Goal: Find specific page/section: Find specific page/section

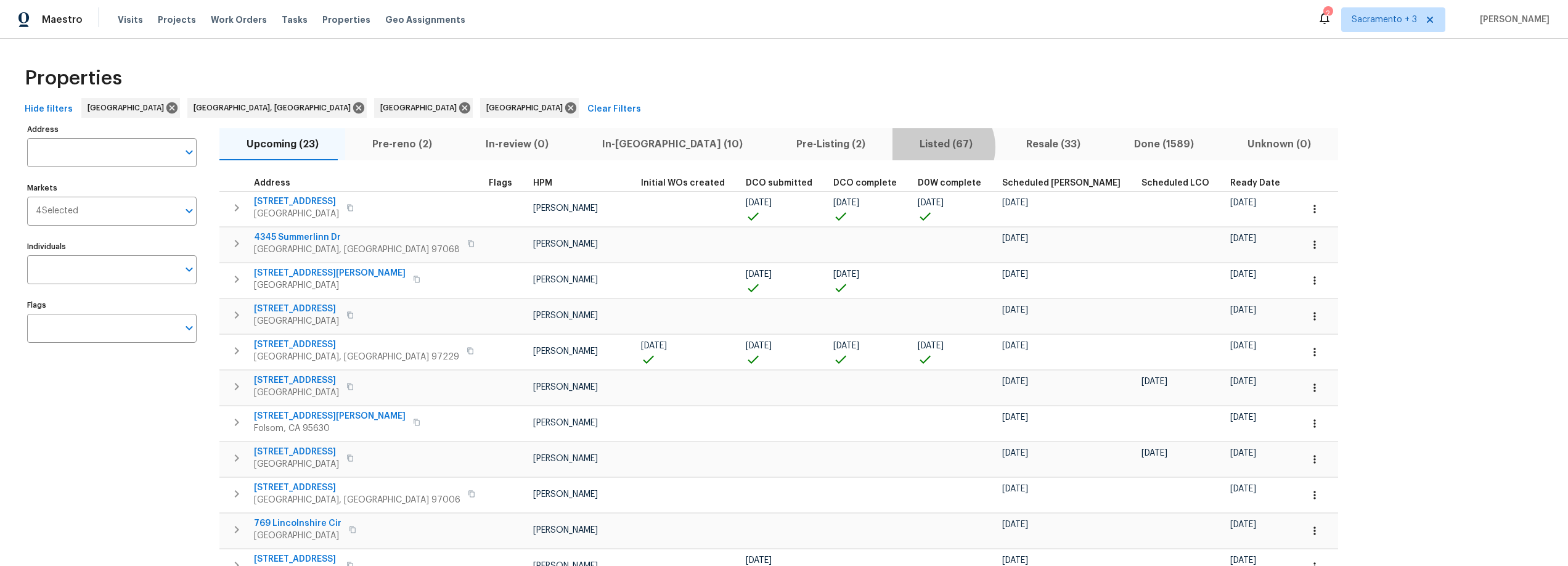
click at [900, 147] on span "Listed (67)" at bounding box center [945, 144] width 92 height 17
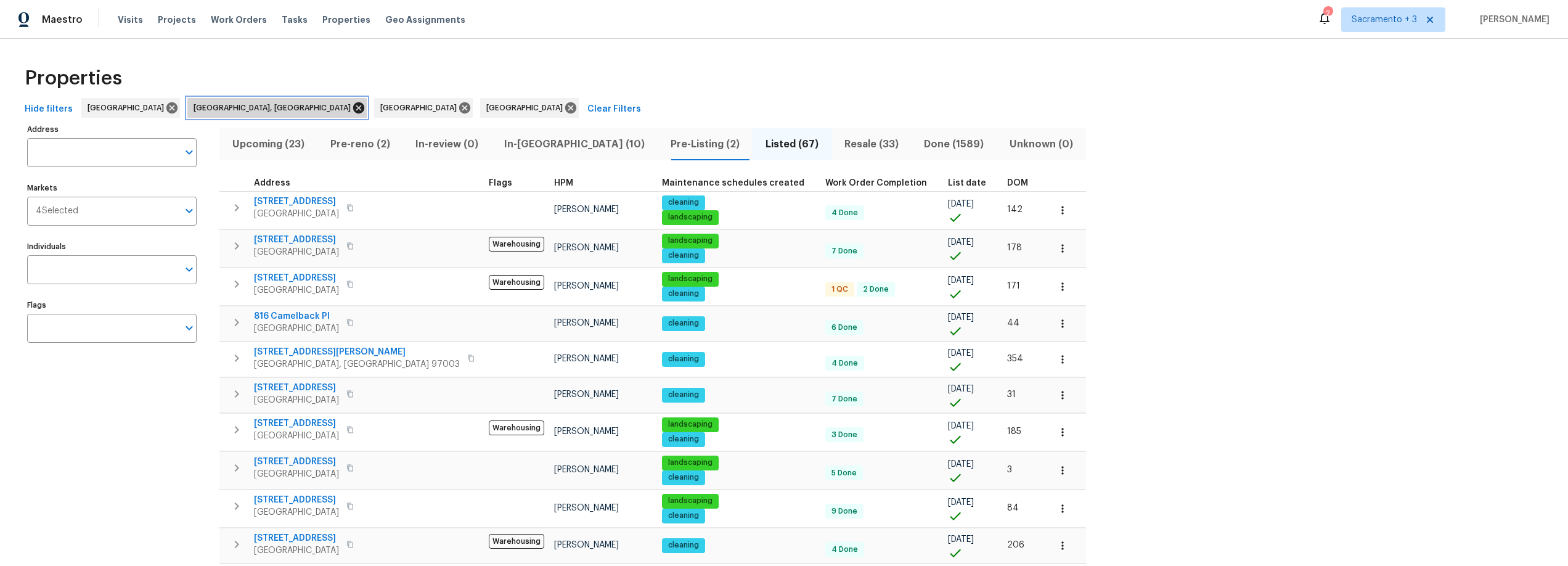
click at [353, 108] on icon at bounding box center [358, 108] width 11 height 11
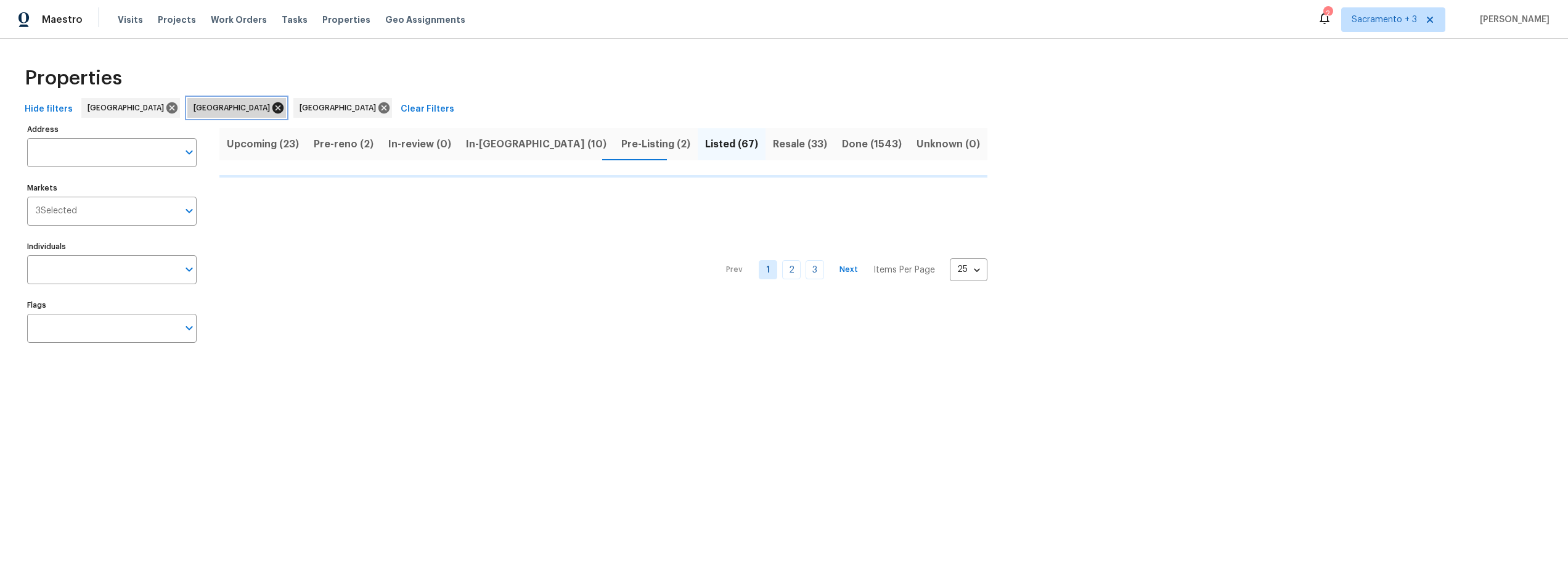
click at [273, 106] on icon at bounding box center [278, 108] width 11 height 11
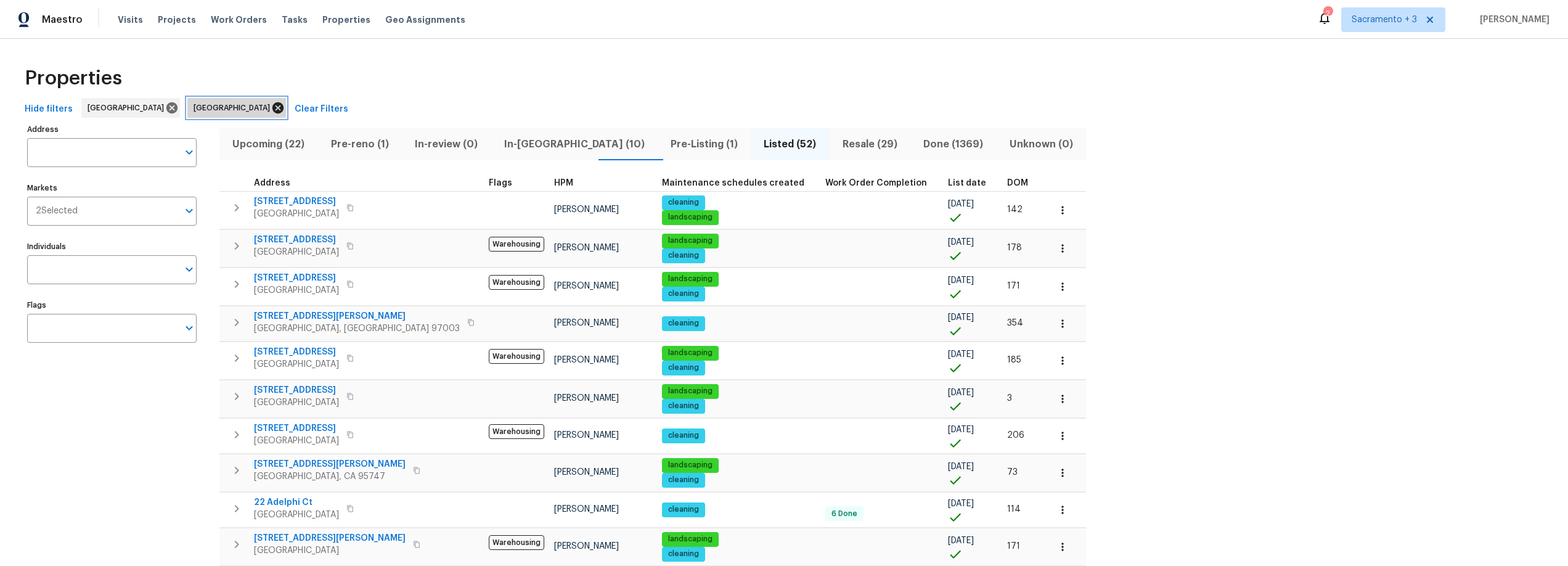
click at [273, 109] on icon at bounding box center [278, 108] width 11 height 11
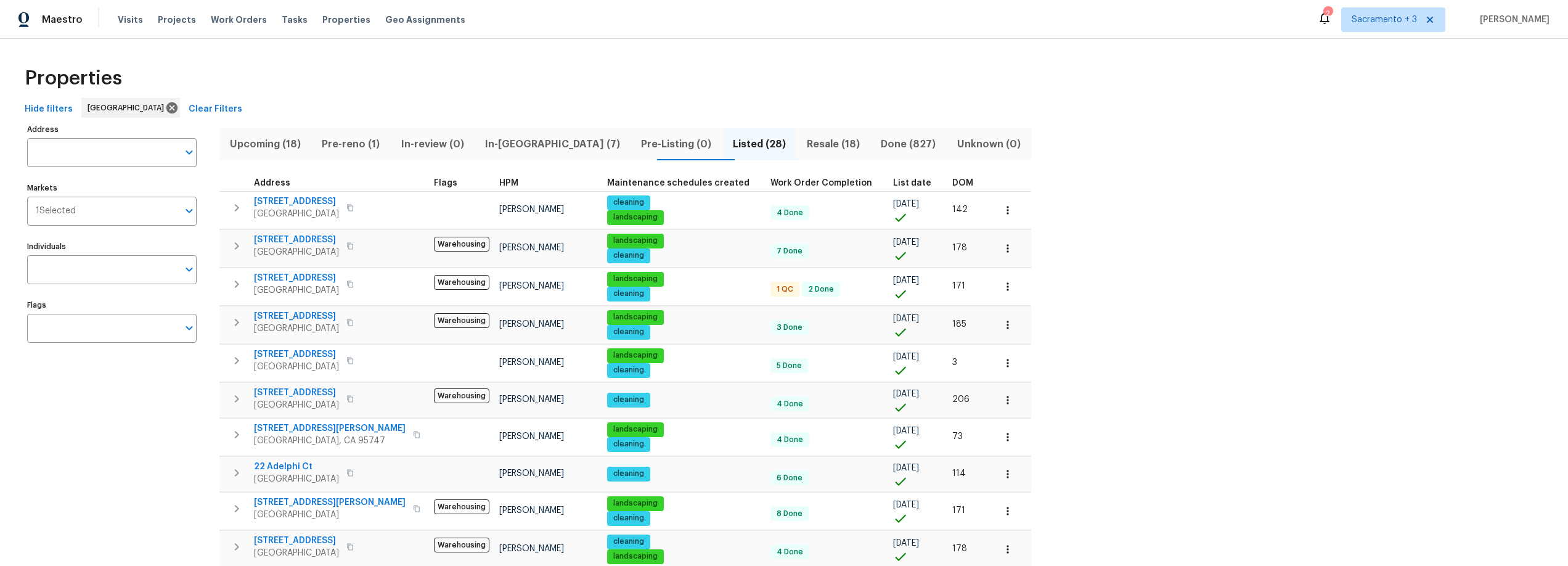
click at [952, 183] on span "DOM" at bounding box center [963, 183] width 21 height 8
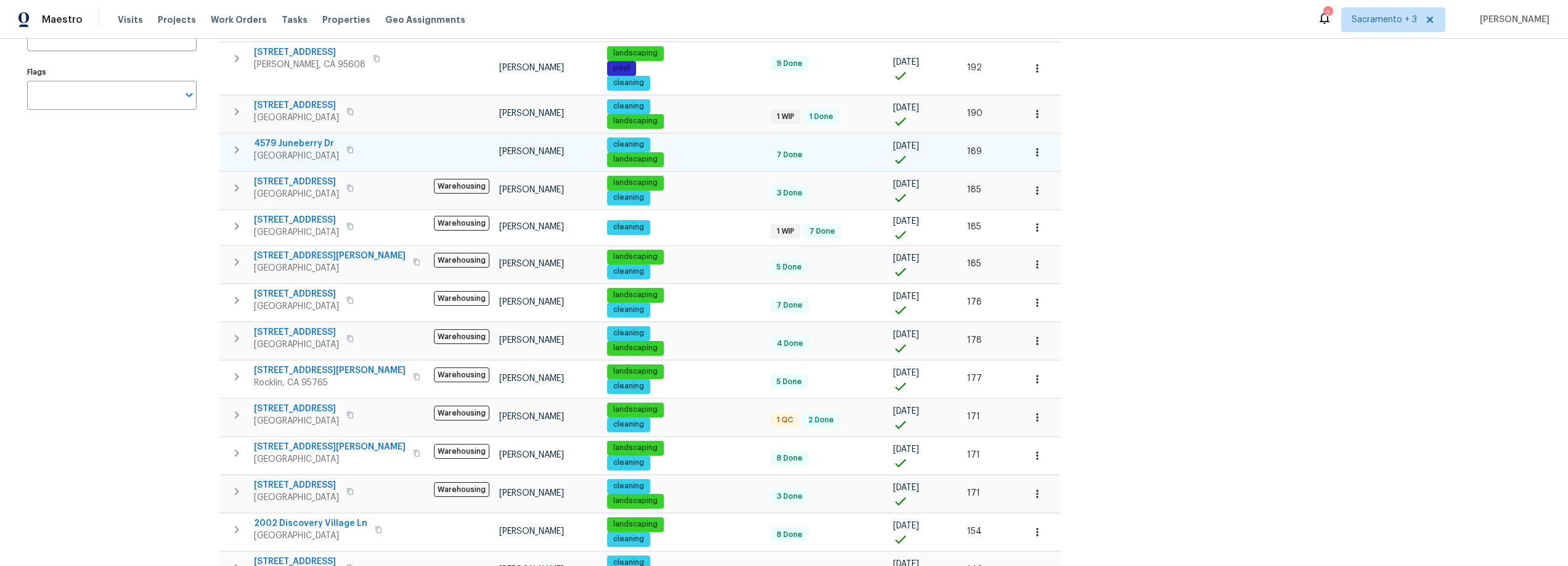
scroll to position [655, 0]
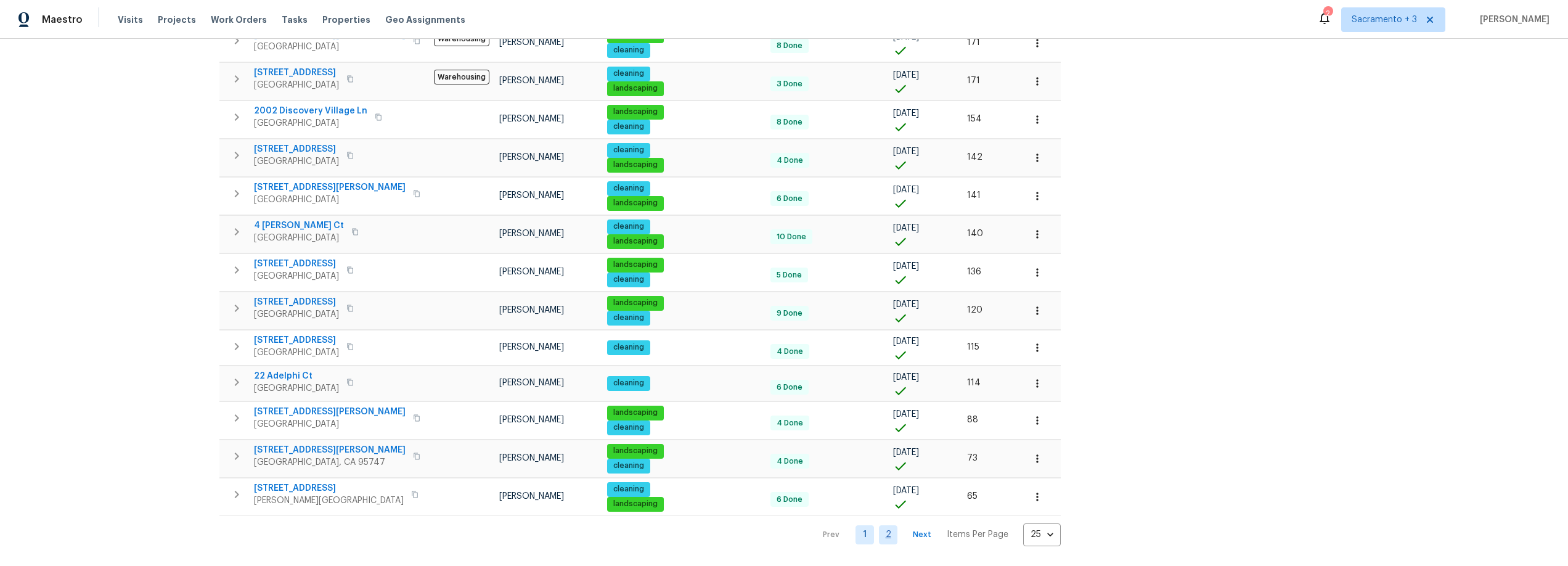
click at [879, 525] on link "2" at bounding box center [888, 535] width 18 height 19
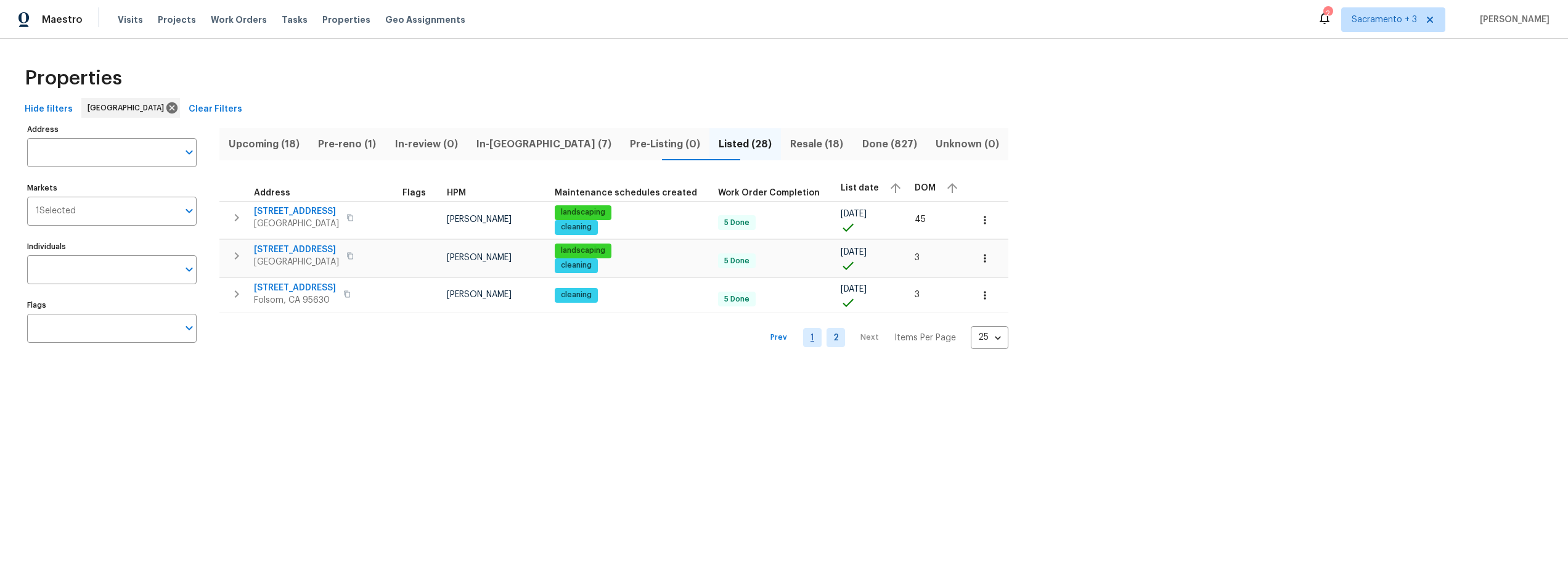
click at [803, 333] on link "1" at bounding box center [812, 337] width 18 height 19
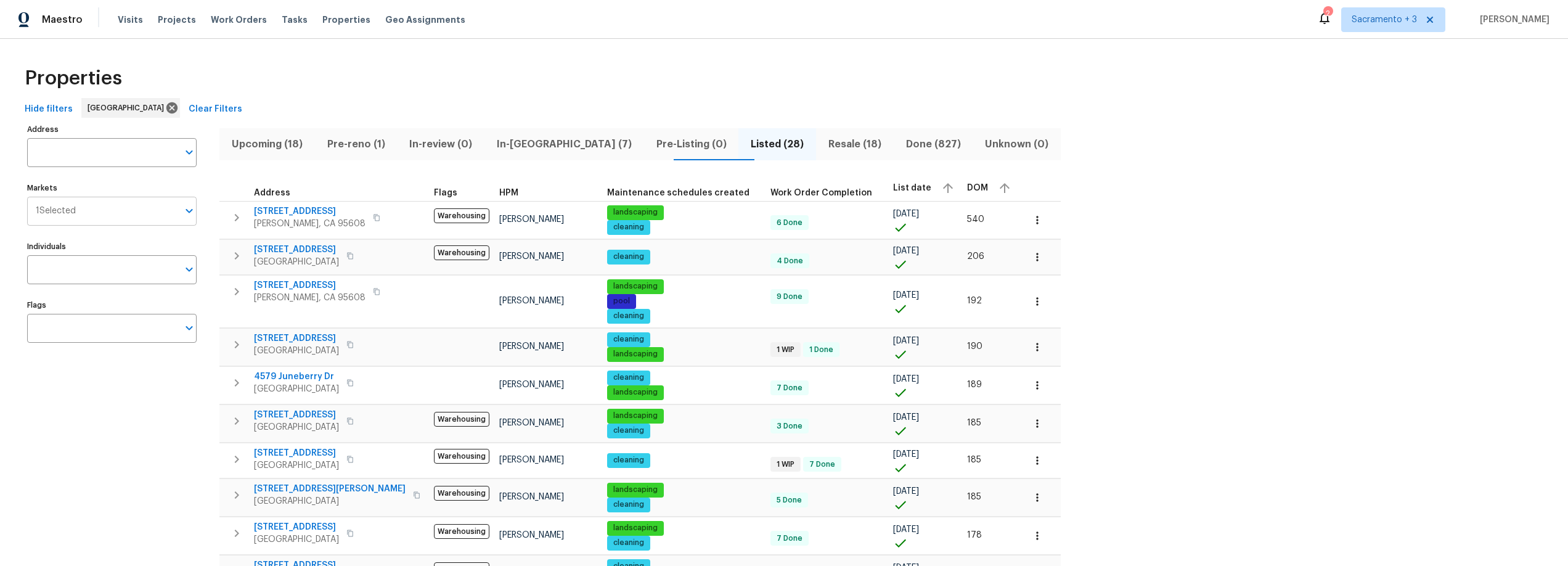
click at [125, 214] on input "Markets" at bounding box center [126, 210] width 102 height 29
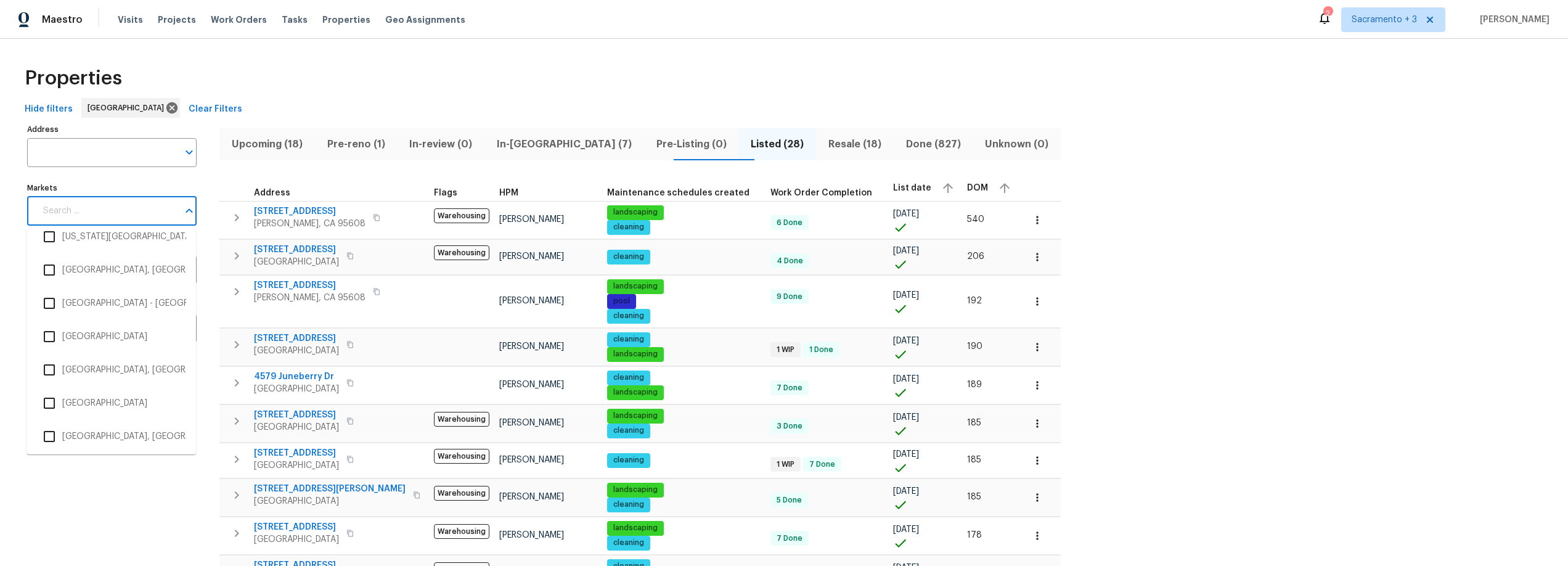
scroll to position [1810, 0]
click at [57, 439] on input "checkbox" at bounding box center [49, 437] width 26 height 26
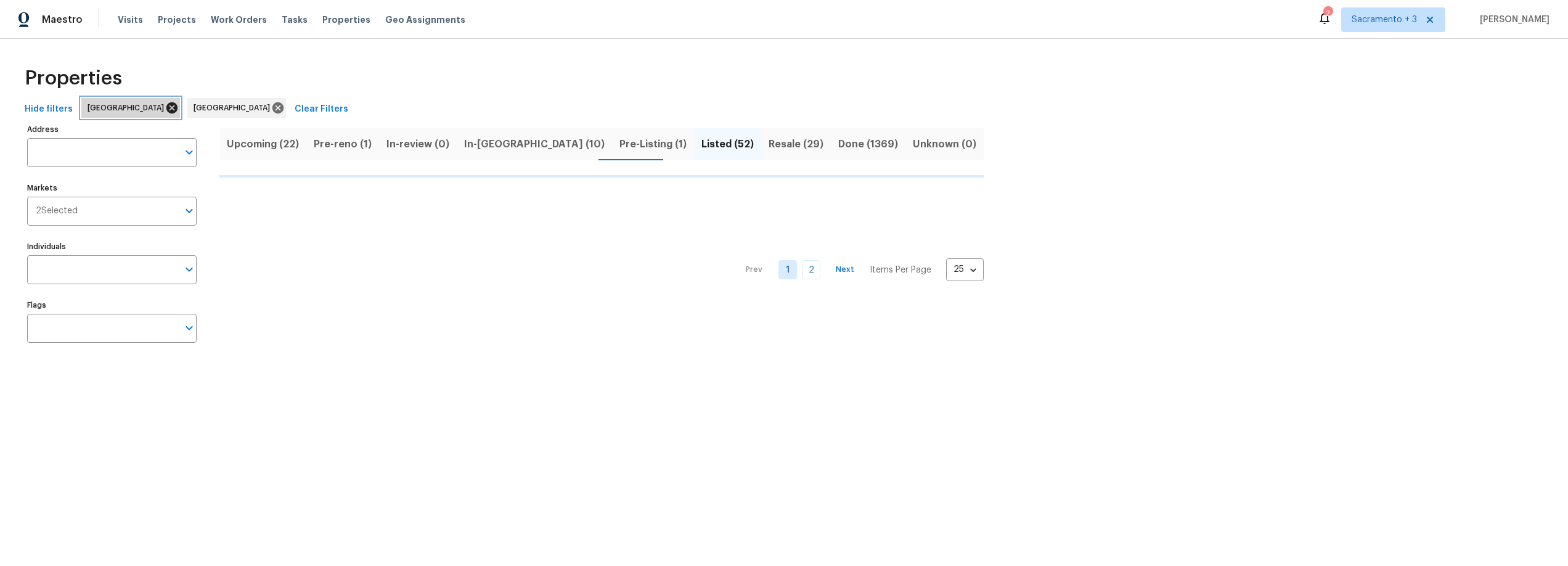
click at [165, 106] on icon at bounding box center [171, 108] width 13 height 13
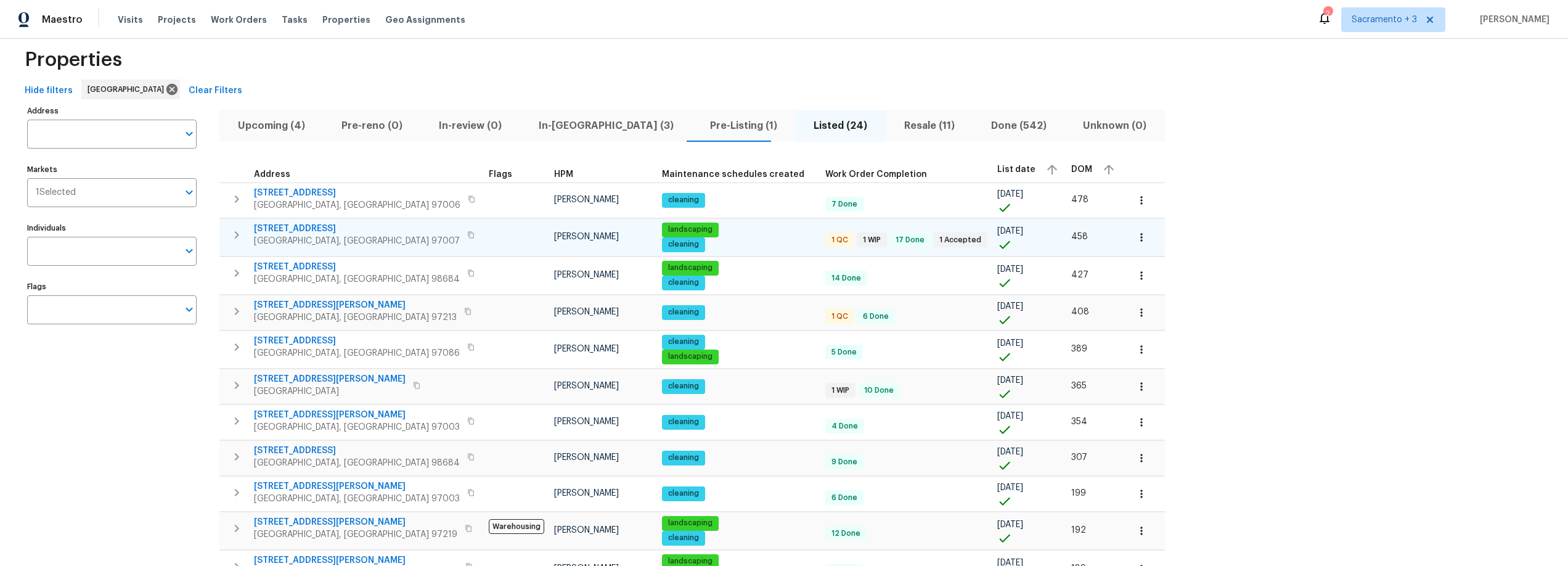
scroll to position [31, 0]
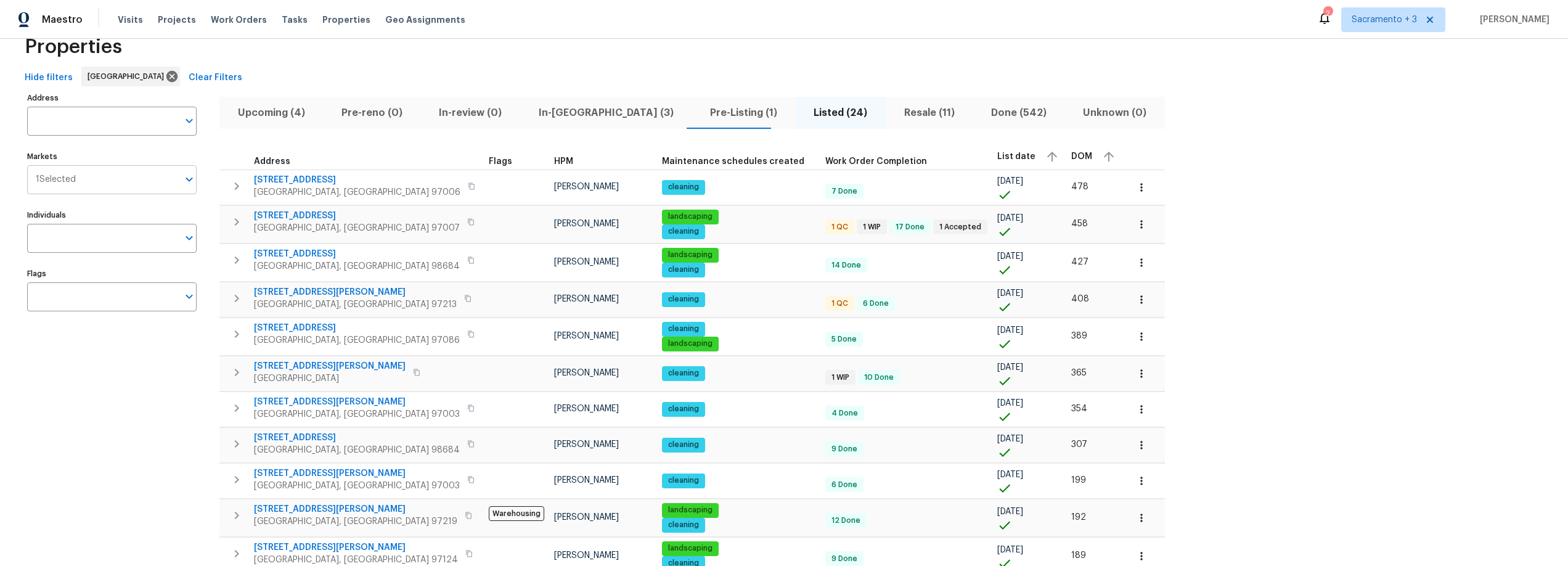
click at [121, 191] on input "Markets" at bounding box center [126, 179] width 102 height 29
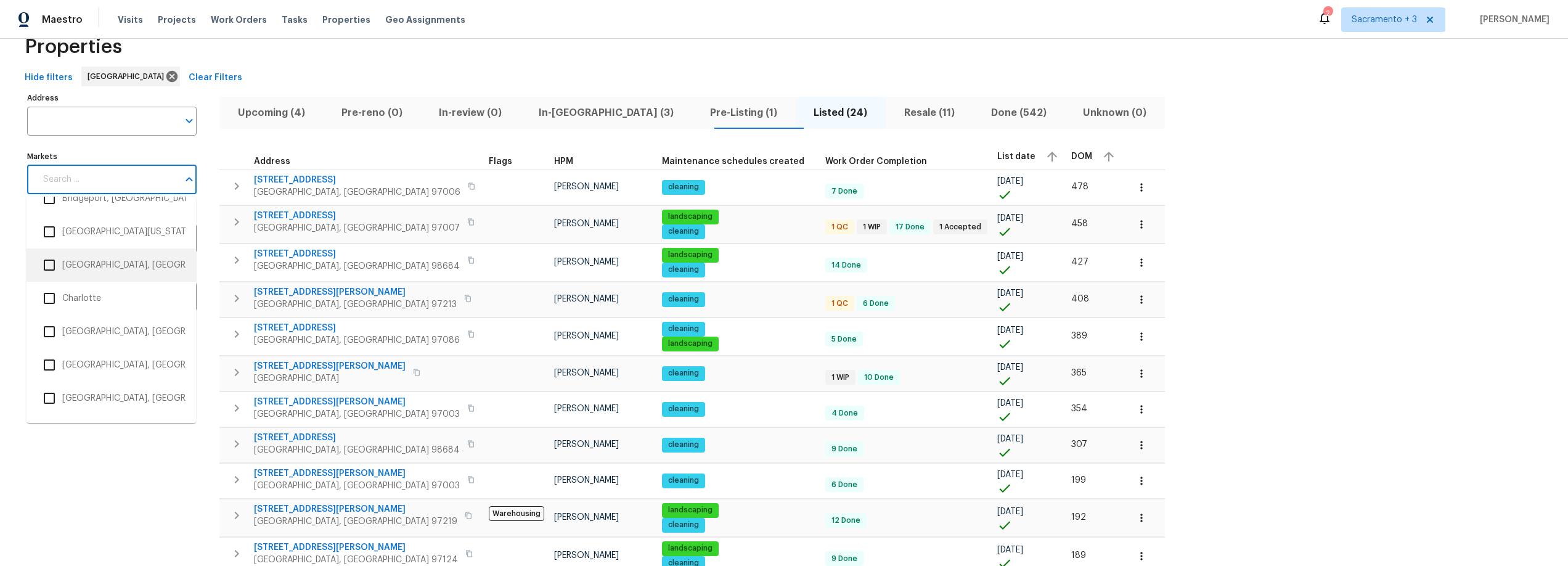
scroll to position [393, 0]
click at [166, 73] on icon at bounding box center [172, 76] width 11 height 11
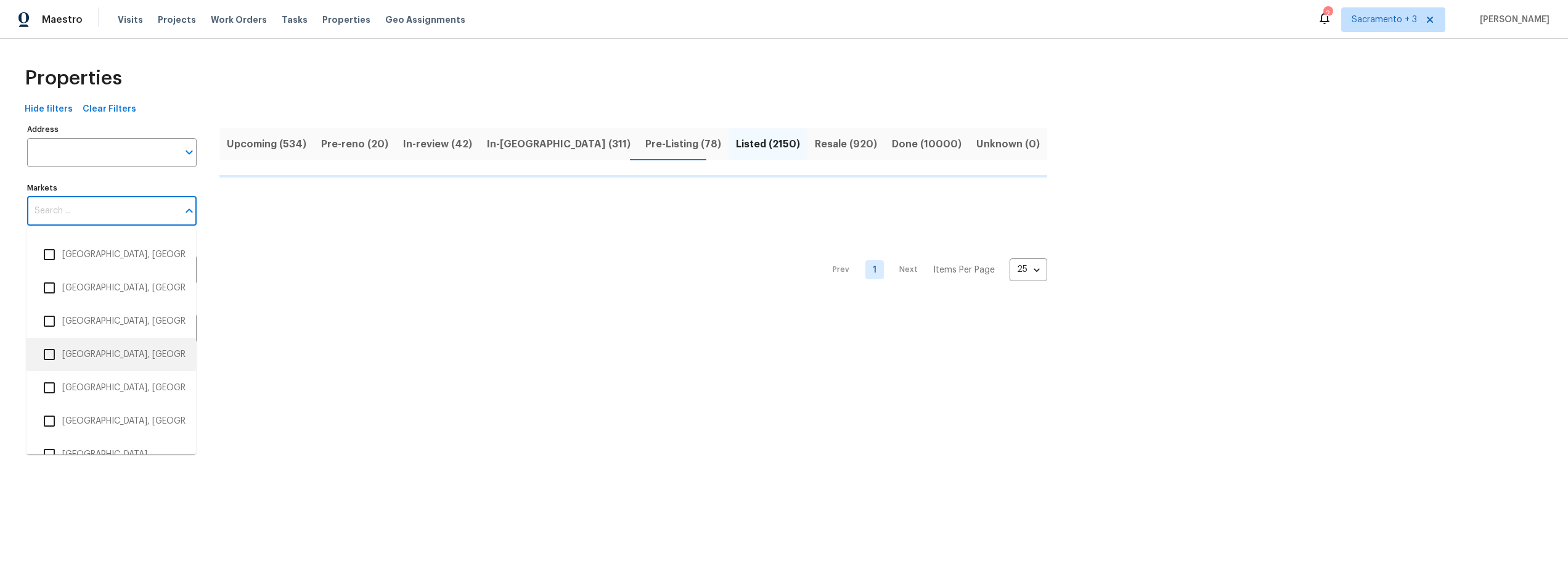
scroll to position [1372, 0]
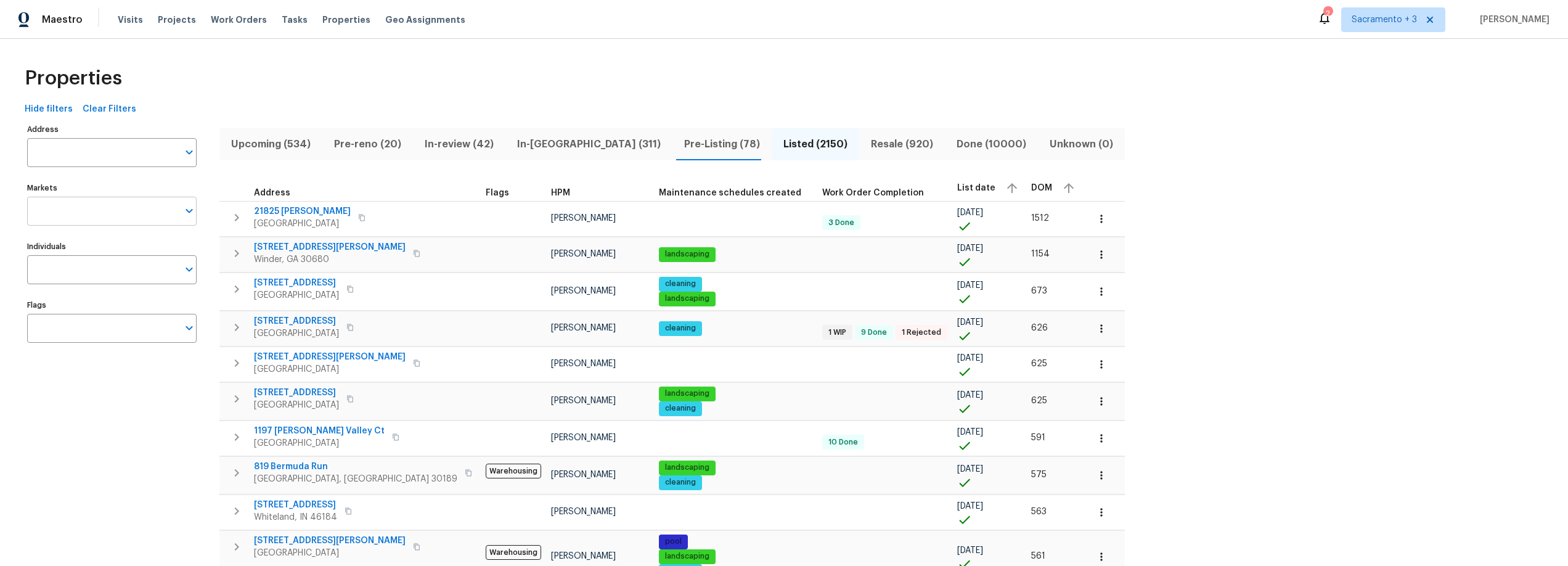
click at [81, 207] on input "Markets" at bounding box center [103, 210] width 151 height 29
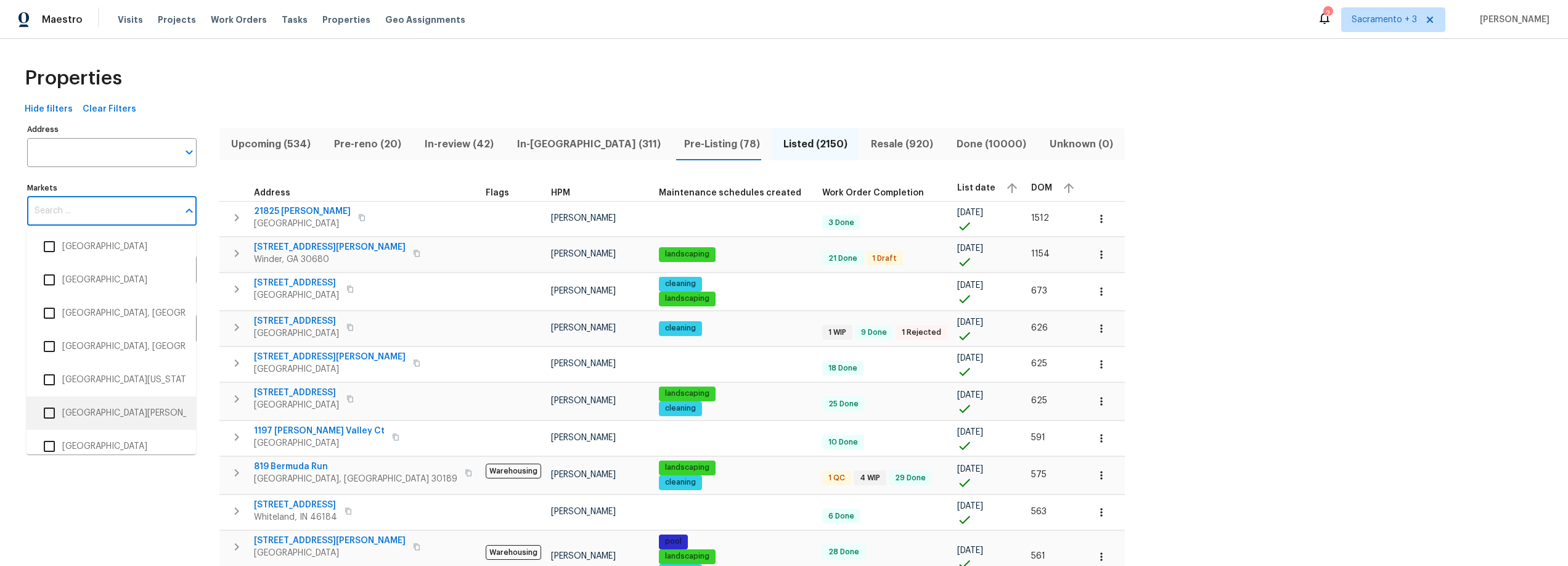
scroll to position [2330, 0]
click at [92, 286] on li "San Francisco Bay Area" at bounding box center [111, 282] width 150 height 26
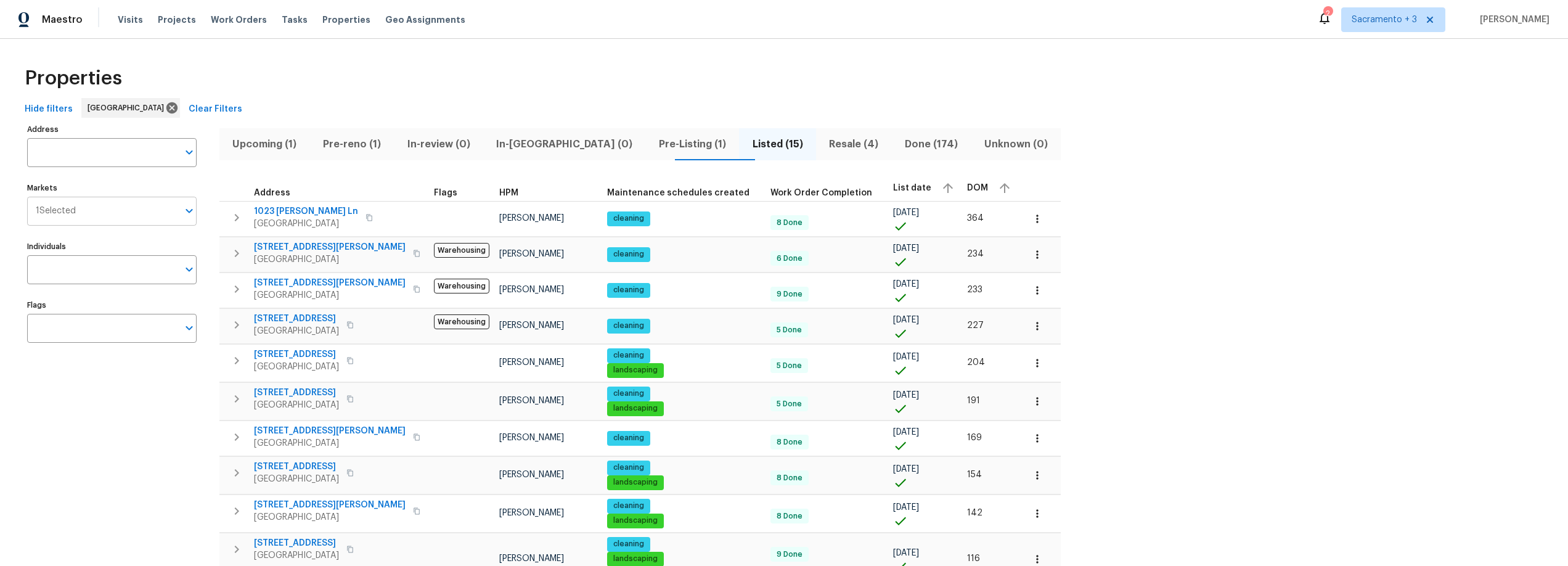
click at [123, 212] on input "Markets" at bounding box center [126, 210] width 102 height 29
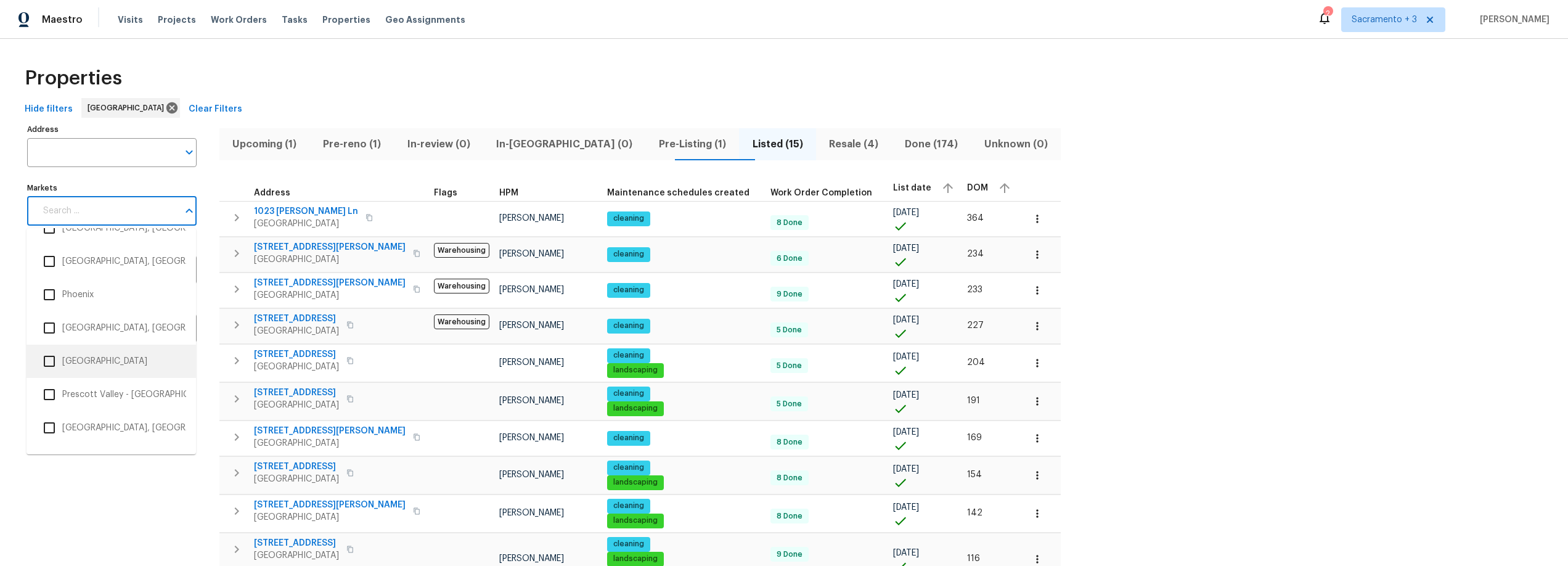
scroll to position [1888, 0]
click at [53, 358] on input "checkbox" at bounding box center [49, 358] width 26 height 26
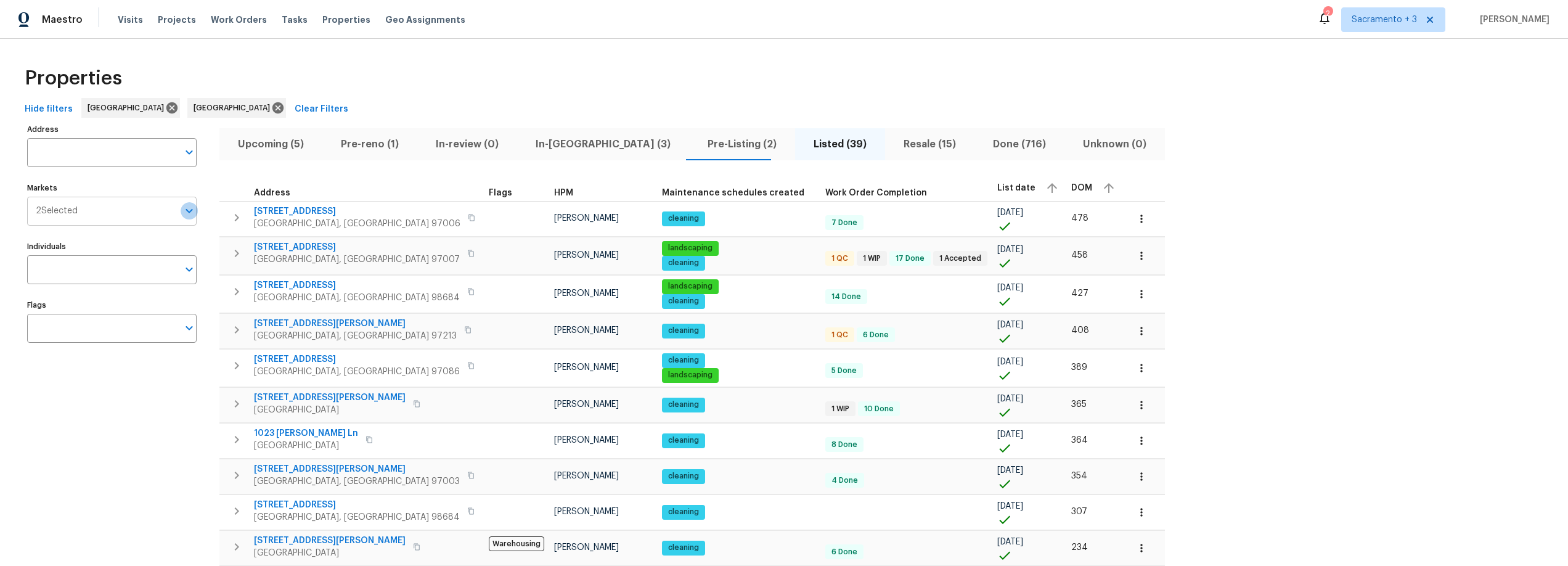
click at [185, 213] on icon "Open" at bounding box center [189, 210] width 15 height 15
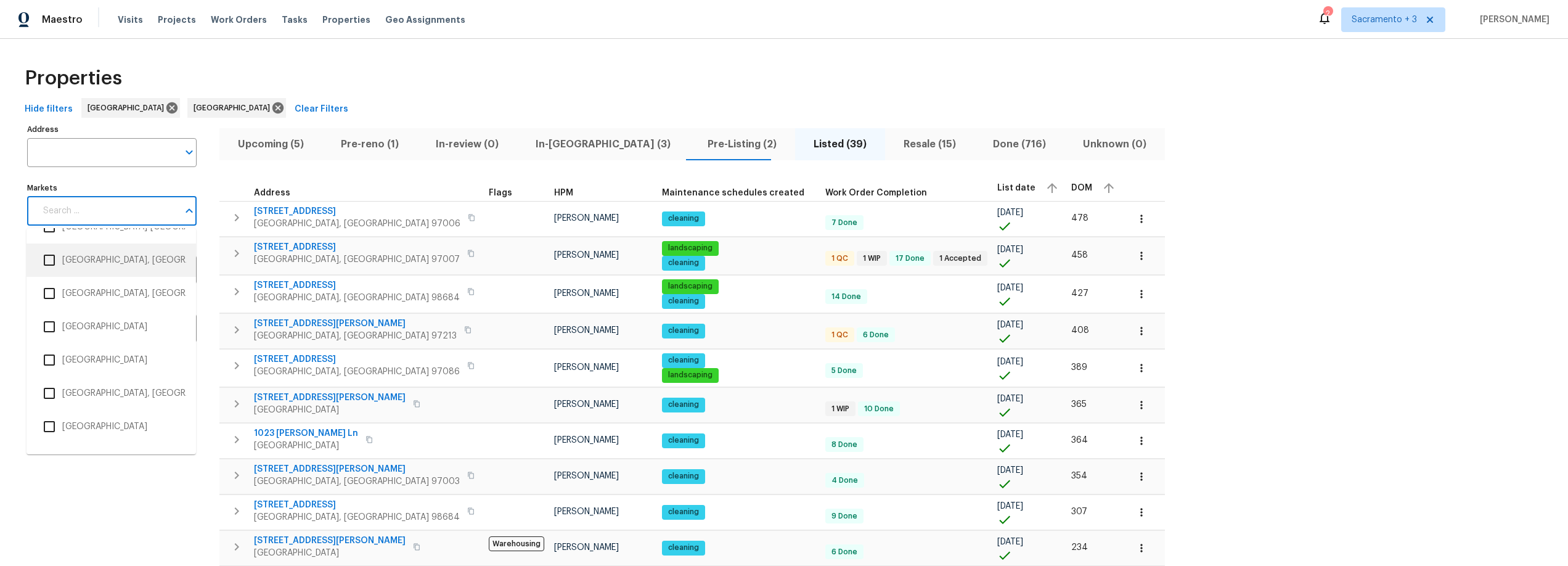
scroll to position [2131, 0]
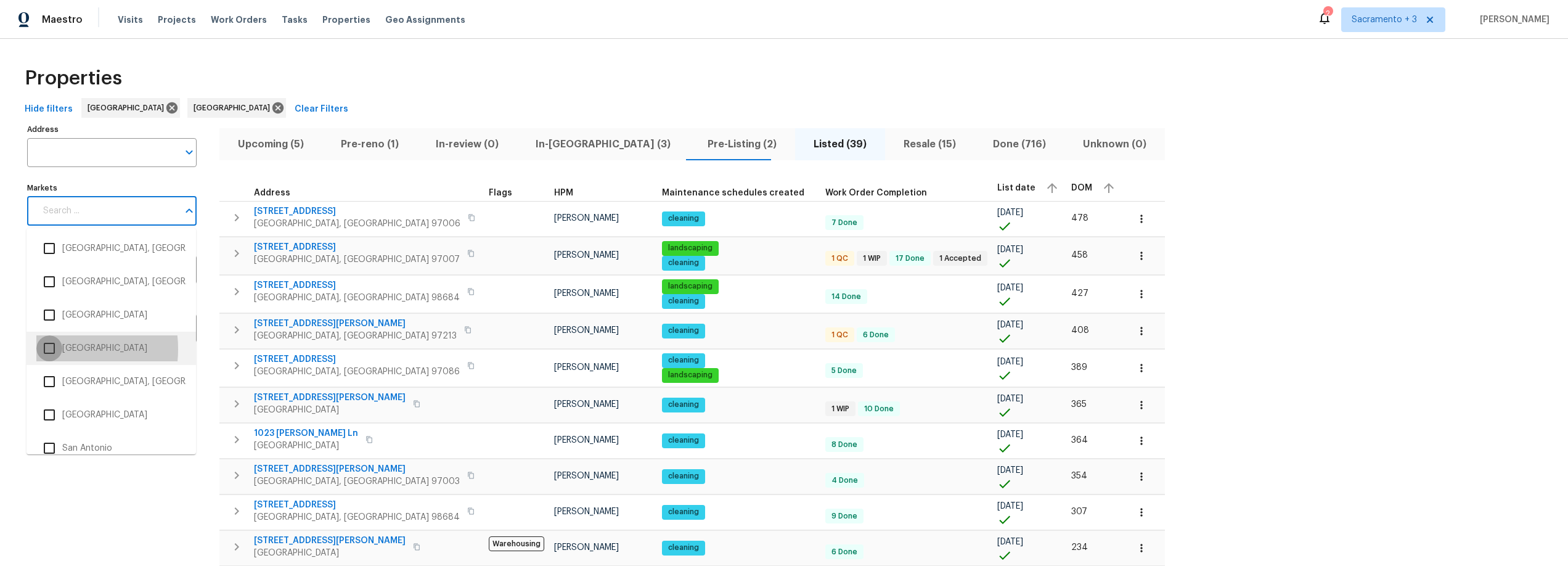
click at [51, 349] on input "checkbox" at bounding box center [49, 348] width 26 height 26
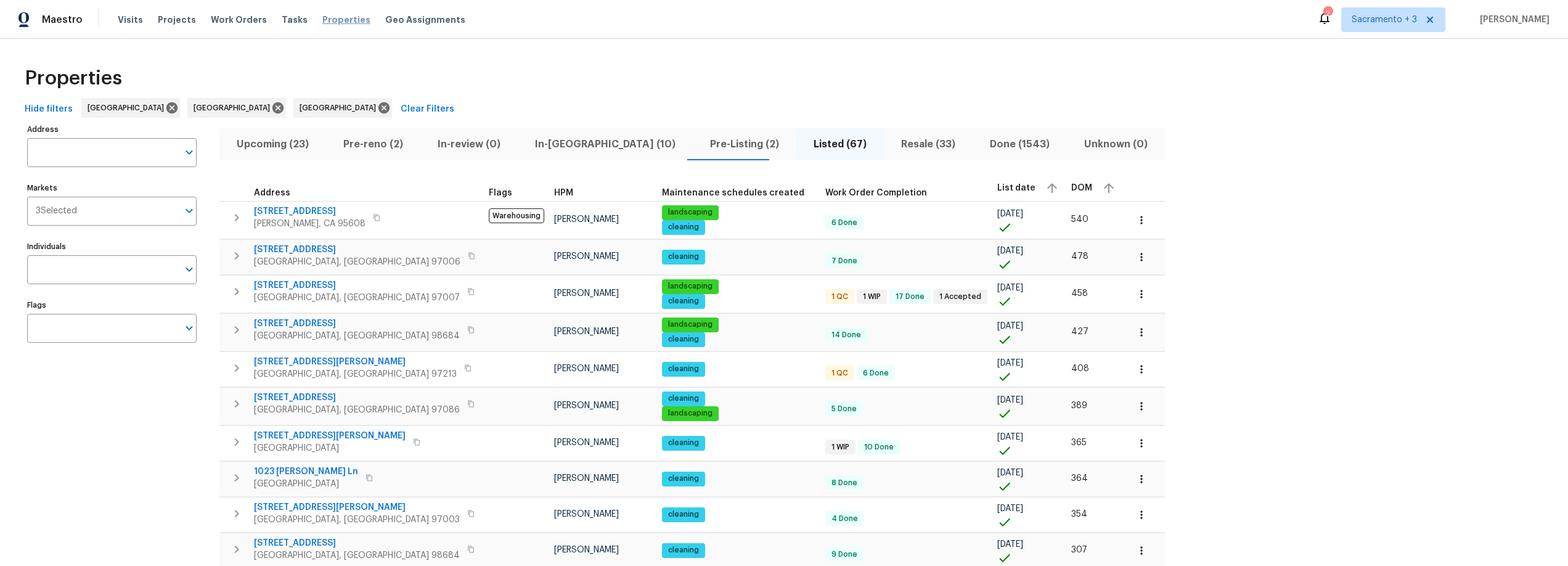
click at [322, 17] on span "Properties" at bounding box center [346, 20] width 48 height 13
click at [288, 147] on span "Upcoming (23)" at bounding box center [273, 144] width 92 height 17
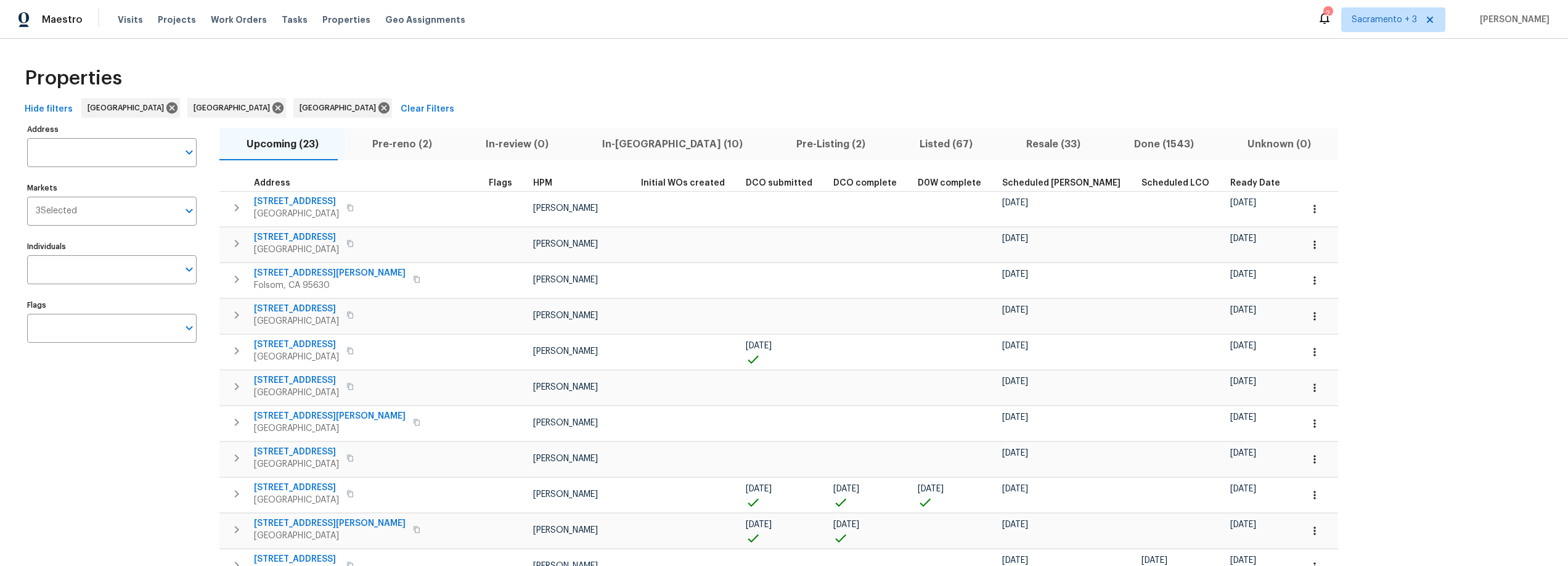
click at [1231, 183] on span "Ready Date" at bounding box center [1255, 183] width 50 height 8
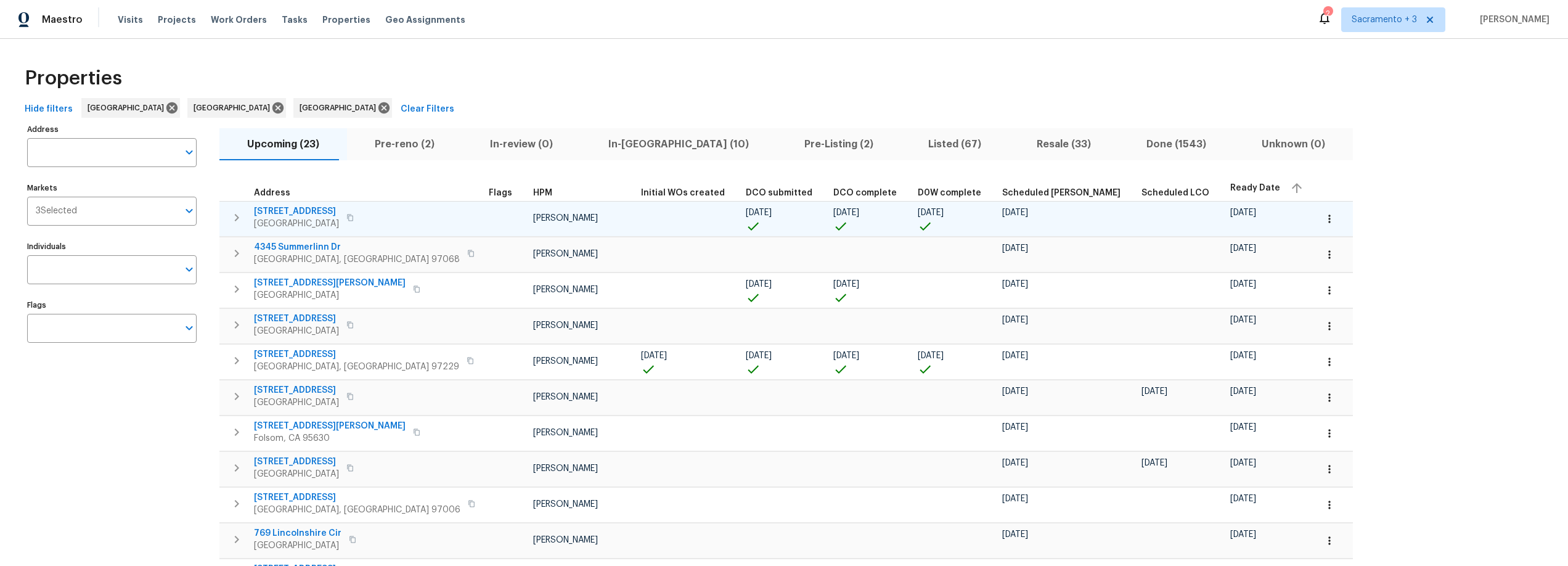
click at [309, 213] on span "15556 Topspin Way" at bounding box center [296, 212] width 85 height 13
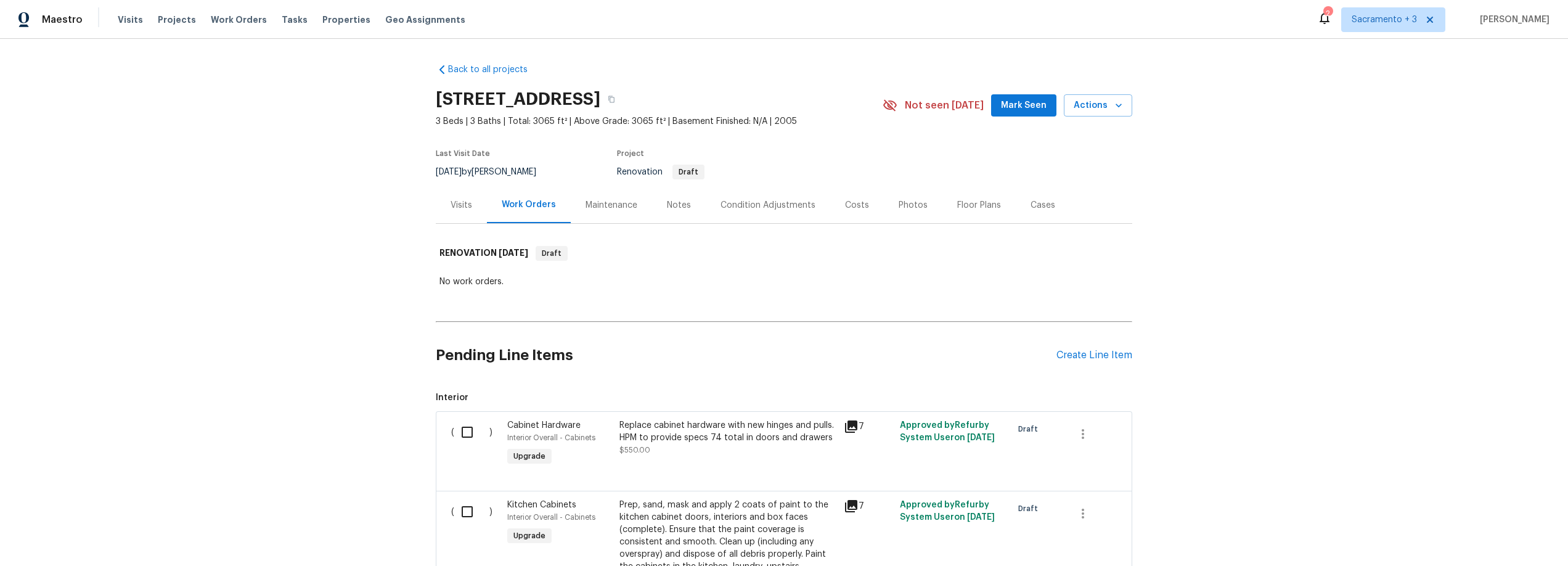
click at [667, 203] on div "Notes" at bounding box center [678, 205] width 24 height 13
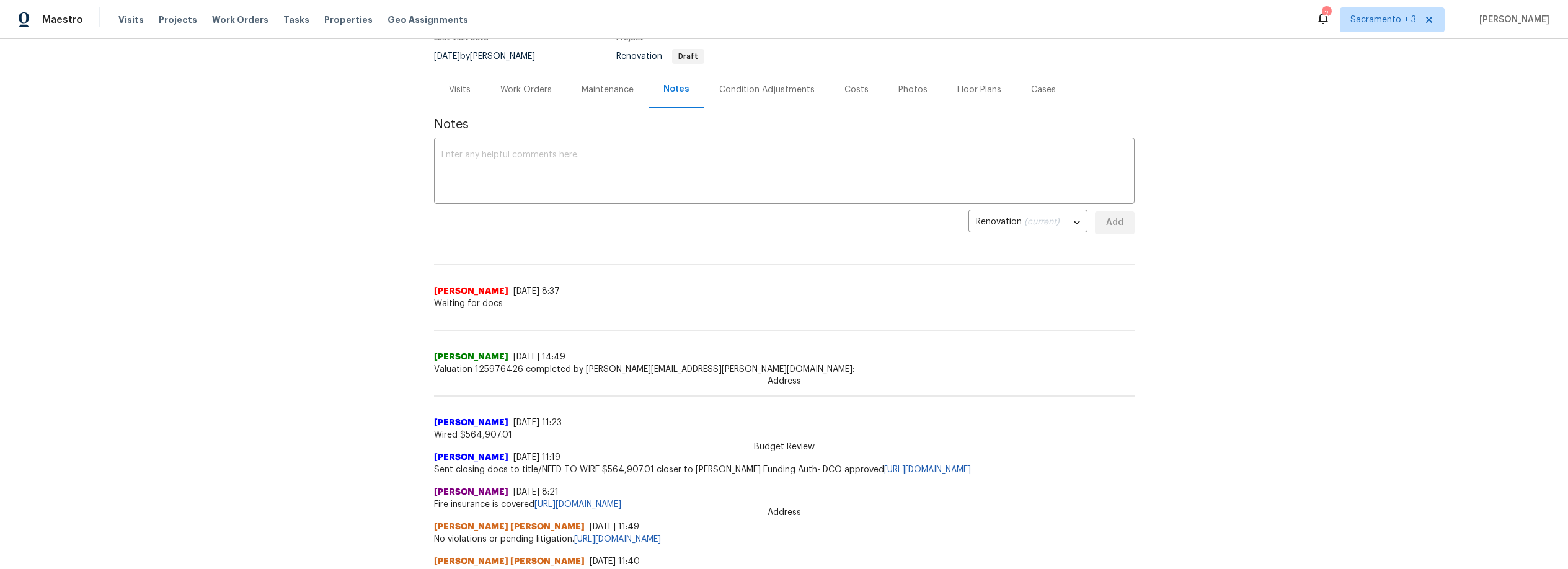
scroll to position [110, 0]
